Goal: Task Accomplishment & Management: Complete application form

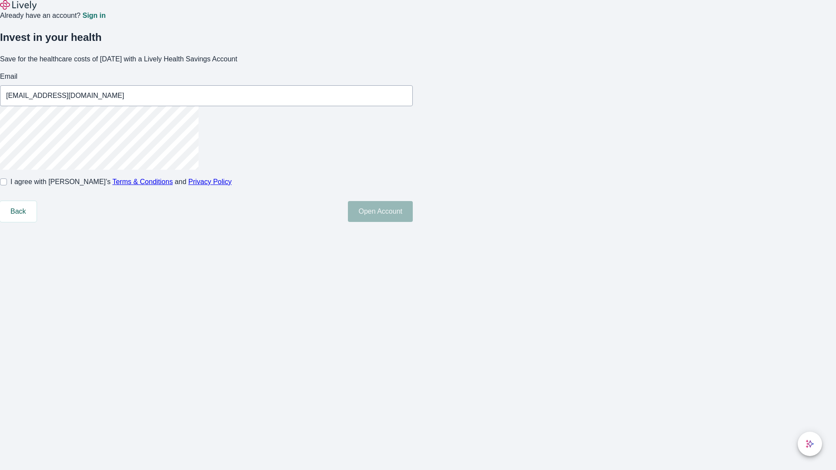
click at [7, 186] on input "I agree with Lively’s Terms & Conditions and Privacy Policy" at bounding box center [3, 182] width 7 height 7
checkbox input "true"
click at [413, 222] on button "Open Account" at bounding box center [380, 211] width 65 height 21
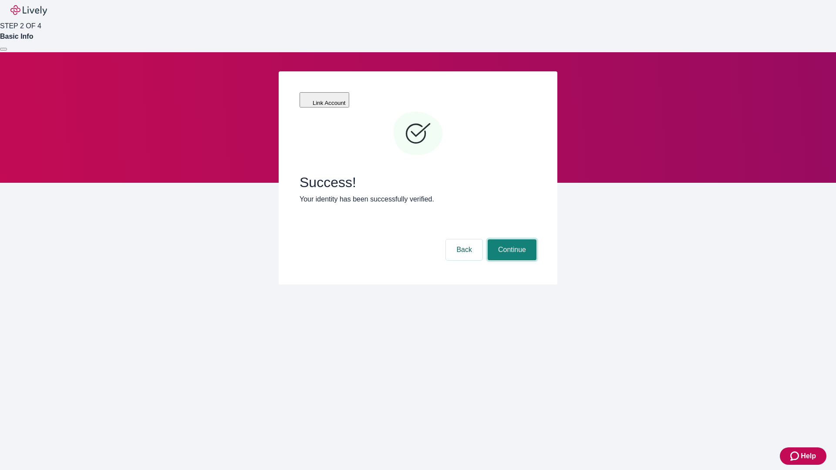
click at [511, 240] on button "Continue" at bounding box center [512, 250] width 49 height 21
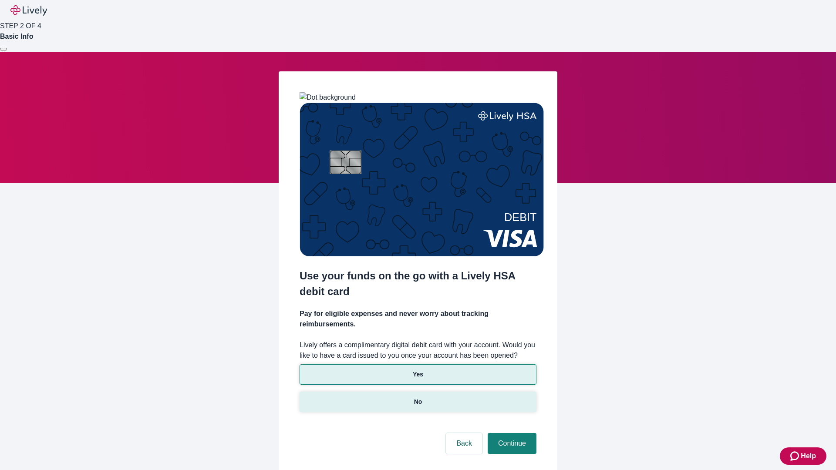
click at [418, 398] on p "No" at bounding box center [418, 402] width 8 height 9
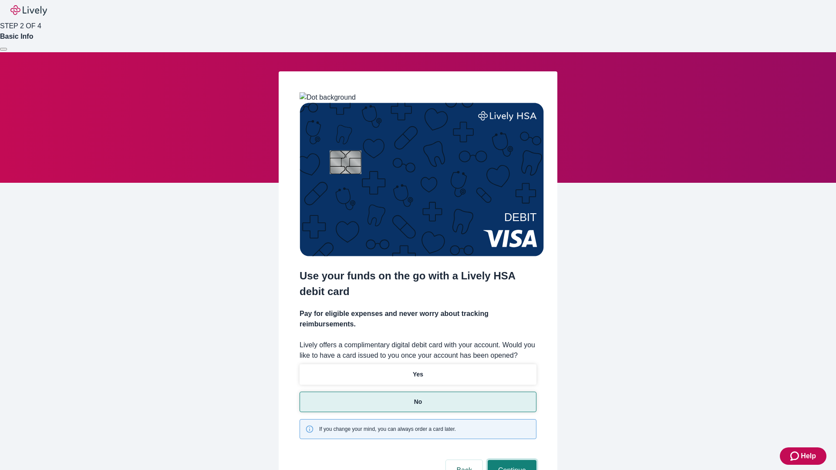
click at [511, 460] on button "Continue" at bounding box center [512, 470] width 49 height 21
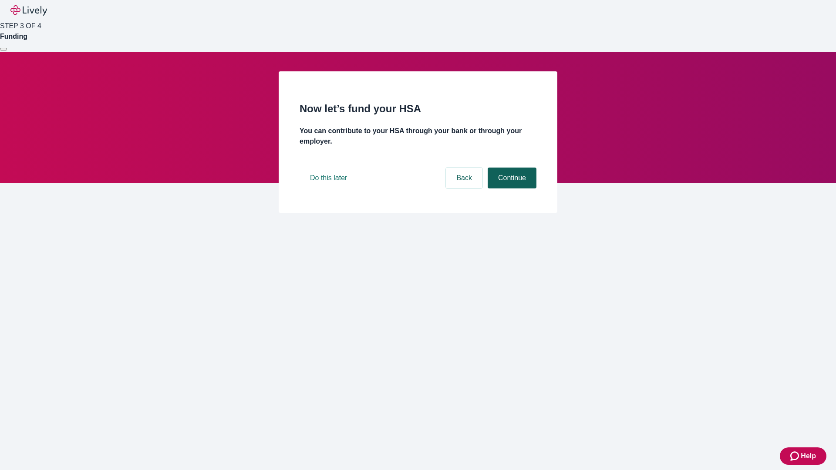
click at [511, 189] on button "Continue" at bounding box center [512, 178] width 49 height 21
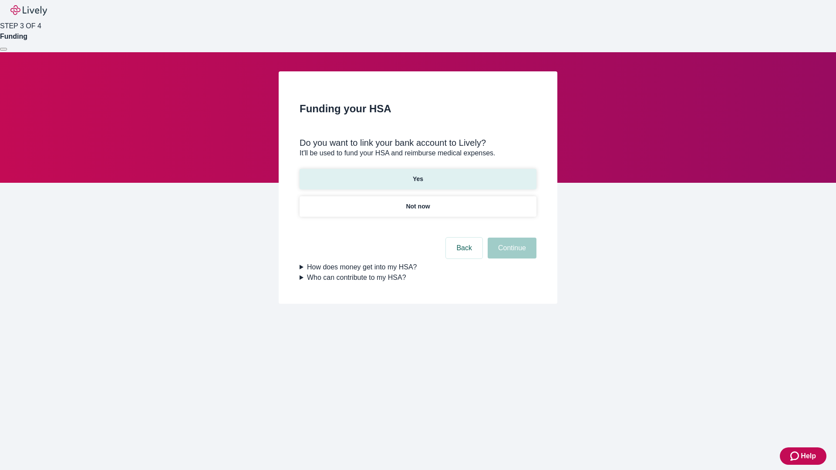
click at [418, 175] on p "Yes" at bounding box center [418, 179] width 10 height 9
click at [511, 238] on button "Continue" at bounding box center [512, 248] width 49 height 21
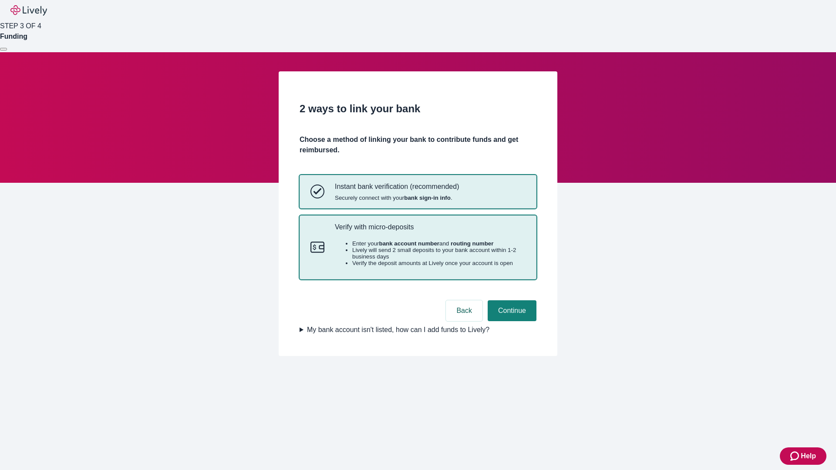
click at [430, 231] on p "Verify with micro-deposits" at bounding box center [430, 227] width 191 height 8
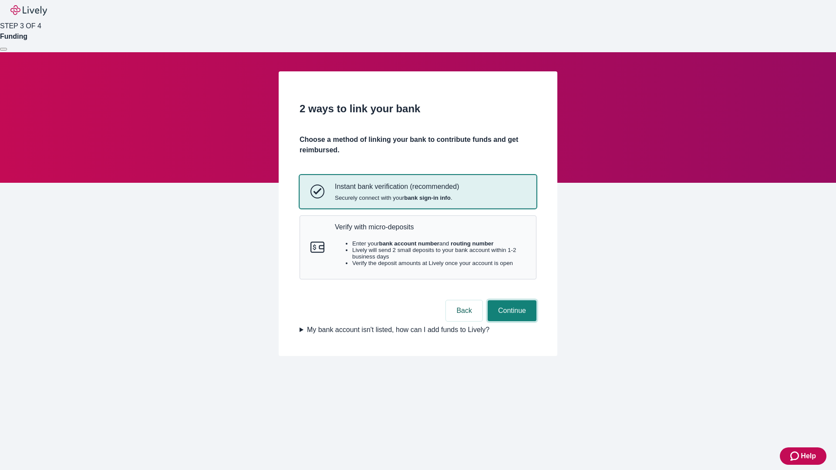
click at [511, 321] on button "Continue" at bounding box center [512, 311] width 49 height 21
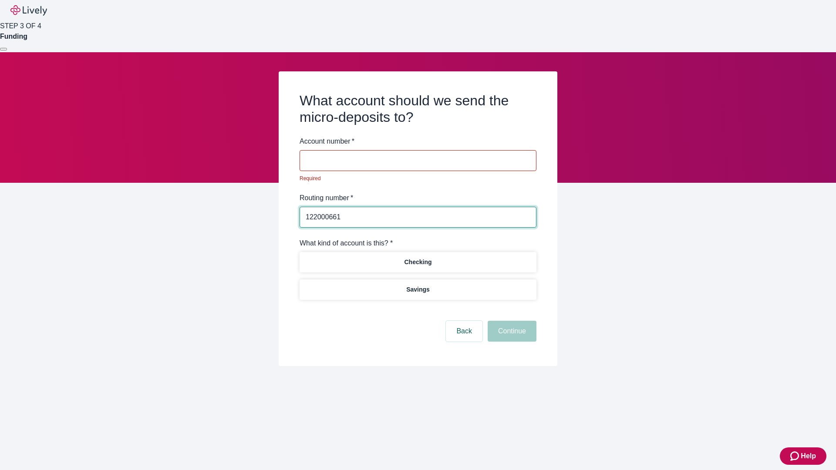
type input "122000661"
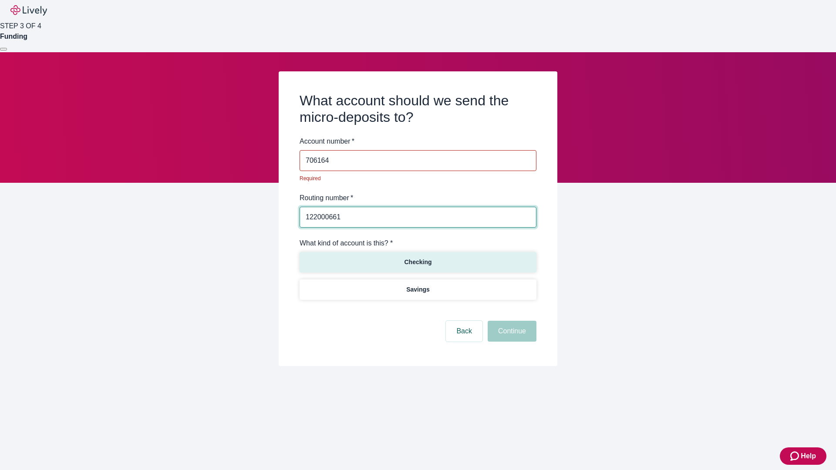
type input "706164"
click at [418, 258] on p "Checking" at bounding box center [417, 262] width 27 height 9
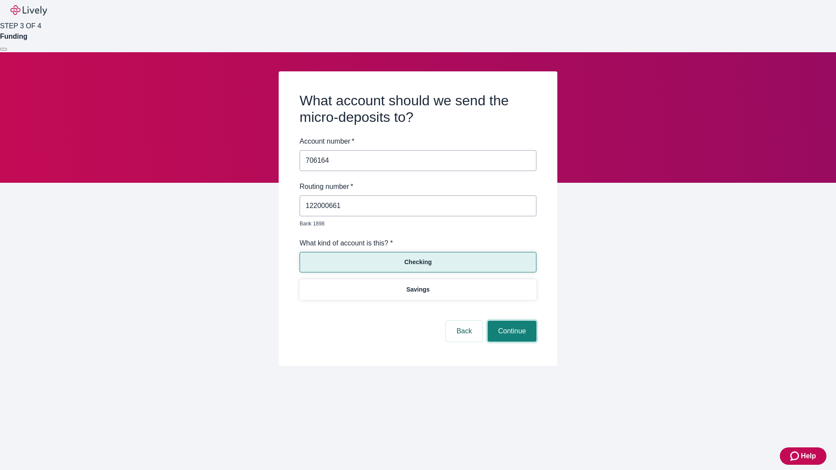
click at [511, 321] on button "Continue" at bounding box center [512, 331] width 49 height 21
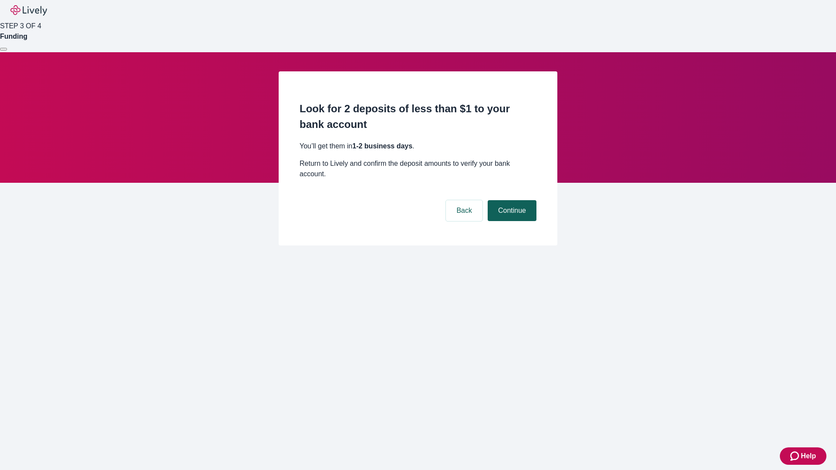
click at [511, 200] on button "Continue" at bounding box center [512, 210] width 49 height 21
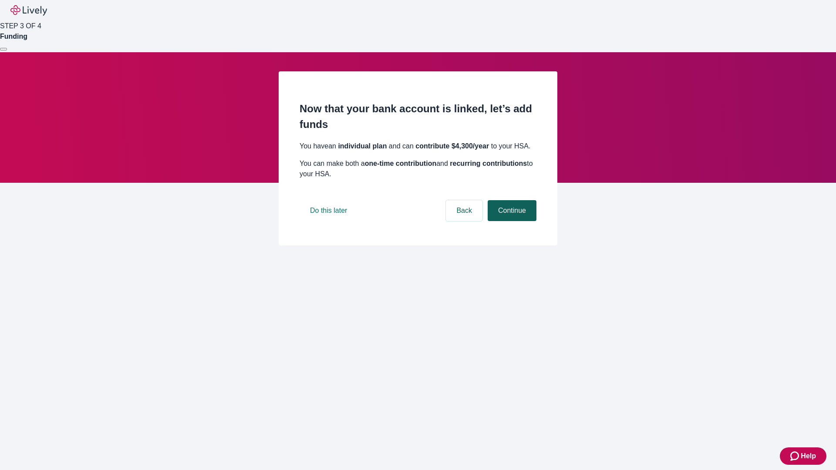
click at [511, 221] on button "Continue" at bounding box center [512, 210] width 49 height 21
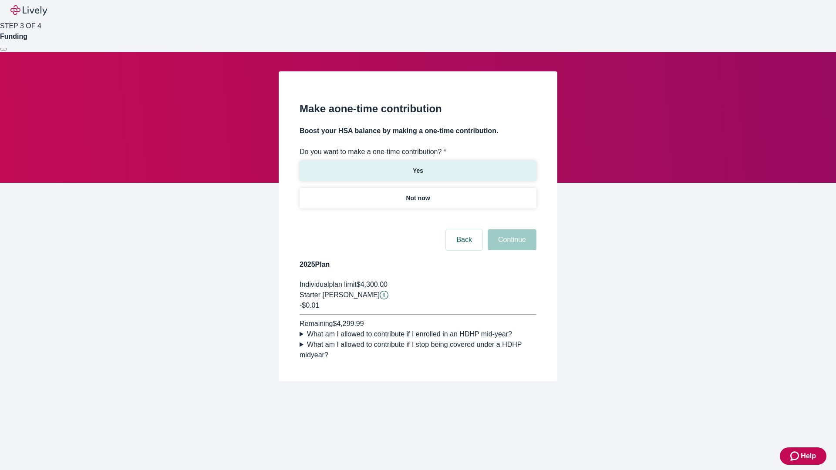
click at [418, 166] on p "Yes" at bounding box center [418, 170] width 10 height 9
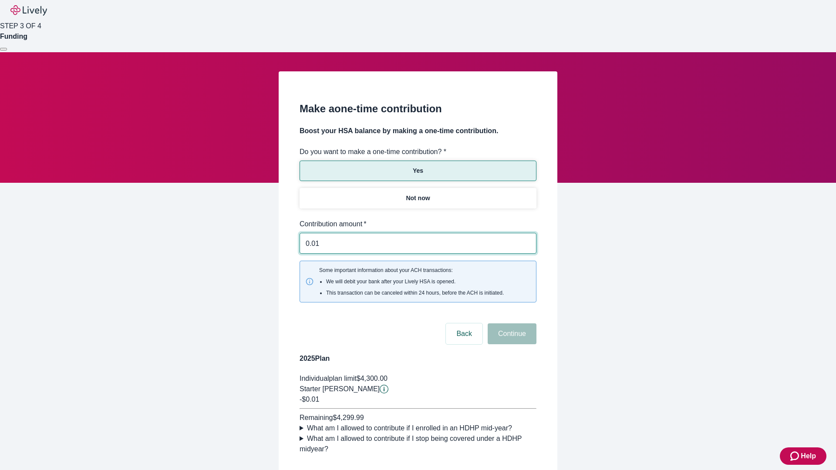
type input "0.01"
click at [511, 324] on button "Continue" at bounding box center [512, 334] width 49 height 21
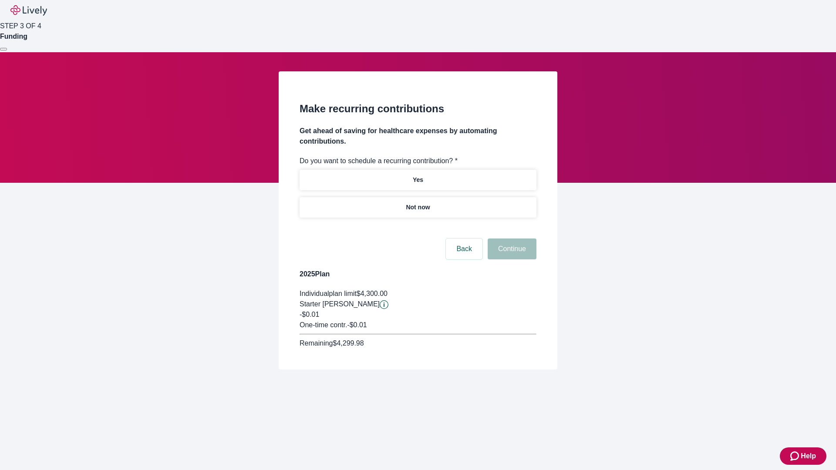
click at [418, 203] on p "Not now" at bounding box center [418, 207] width 24 height 9
click at [511, 239] on button "Continue" at bounding box center [512, 249] width 49 height 21
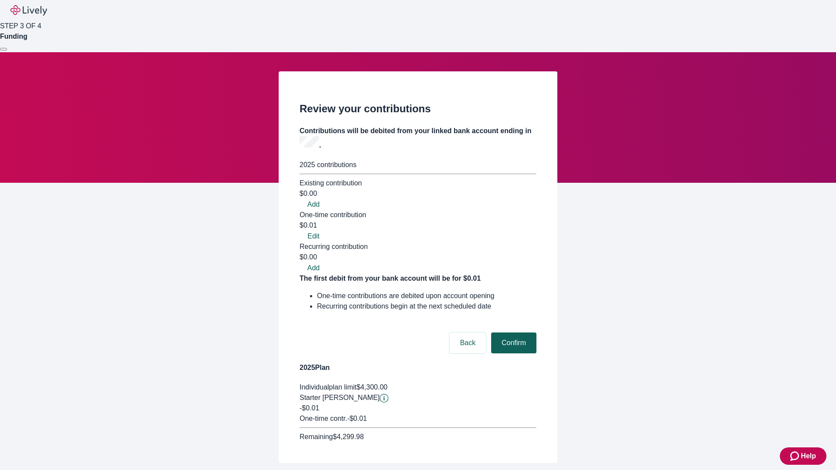
click at [513, 333] on button "Confirm" at bounding box center [513, 343] width 45 height 21
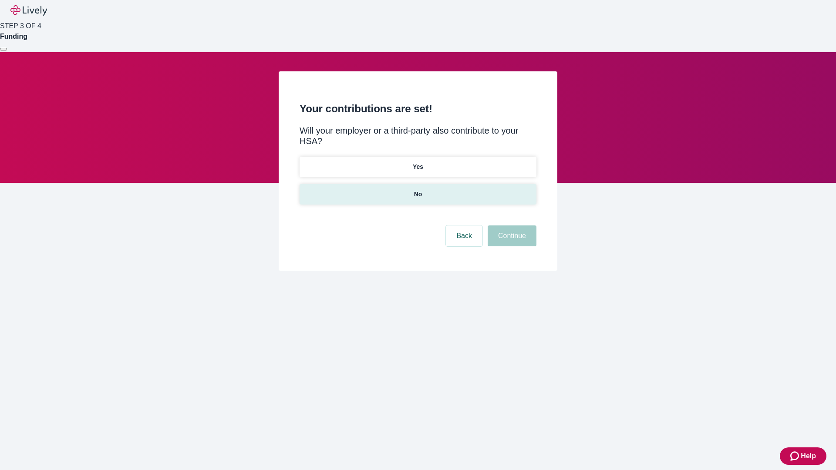
click at [418, 190] on p "No" at bounding box center [418, 194] width 8 height 9
click at [511, 226] on button "Continue" at bounding box center [512, 236] width 49 height 21
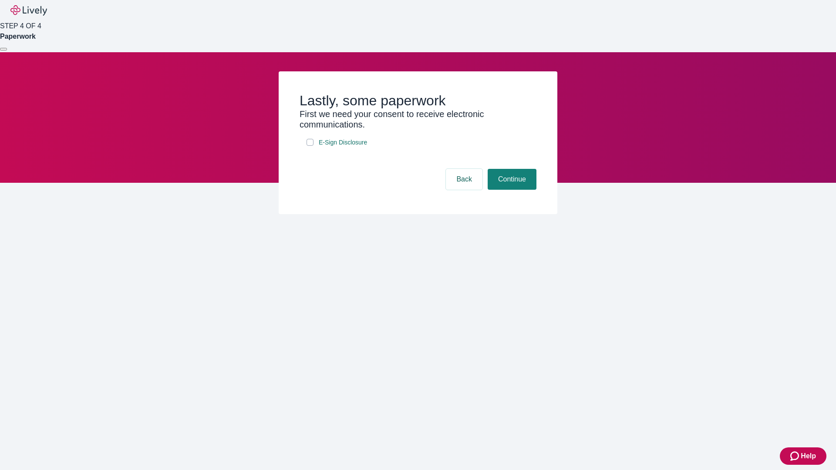
click at [310, 146] on input "E-Sign Disclosure" at bounding box center [310, 142] width 7 height 7
checkbox input "true"
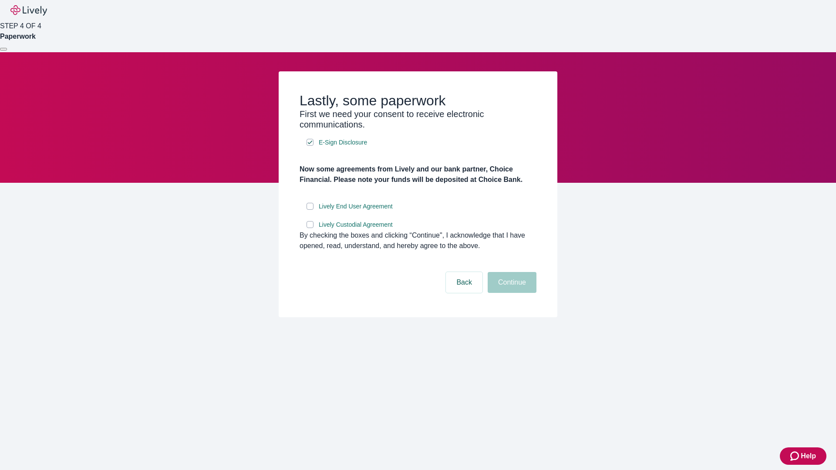
click at [310, 210] on input "Lively End User Agreement" at bounding box center [310, 206] width 7 height 7
checkbox input "true"
click at [310, 228] on input "Lively Custodial Agreement" at bounding box center [310, 224] width 7 height 7
checkbox input "true"
click at [511, 293] on button "Continue" at bounding box center [512, 282] width 49 height 21
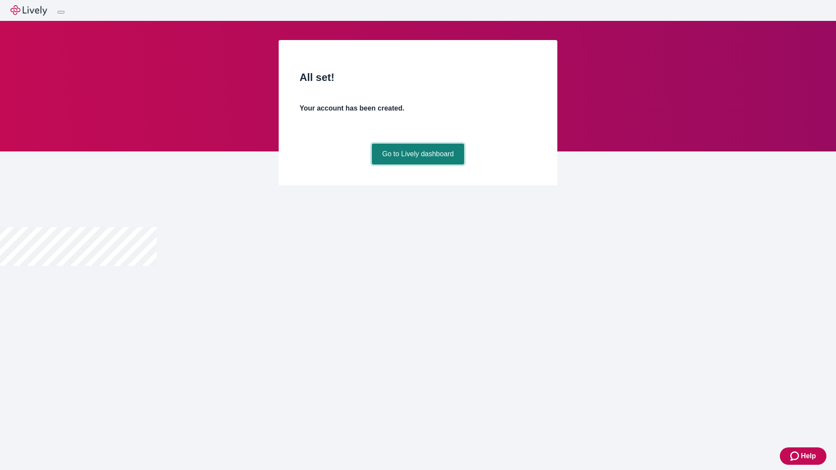
click at [418, 165] on link "Go to Lively dashboard" at bounding box center [418, 154] width 93 height 21
